Goal: Find specific page/section: Find specific page/section

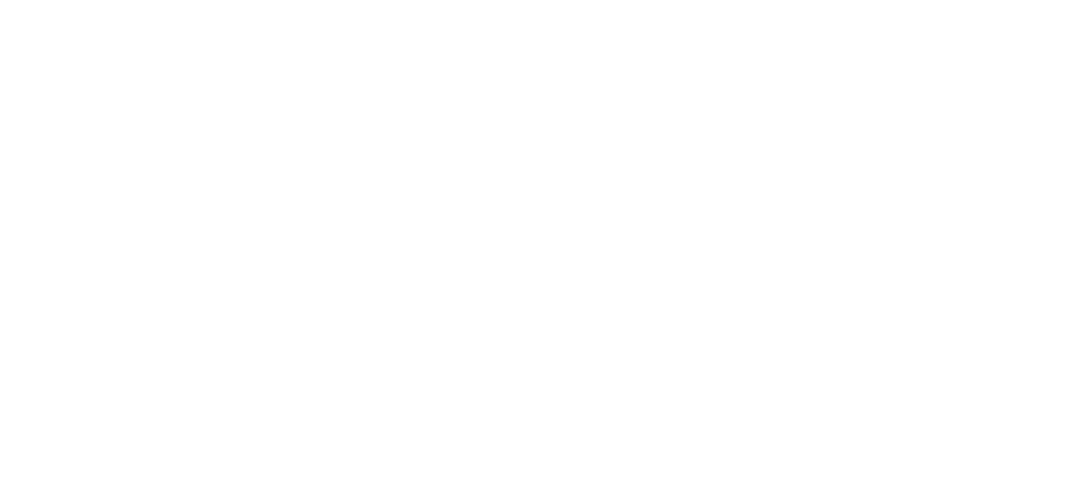
scroll to position [1154, 0]
